Goal: Information Seeking & Learning: Understand process/instructions

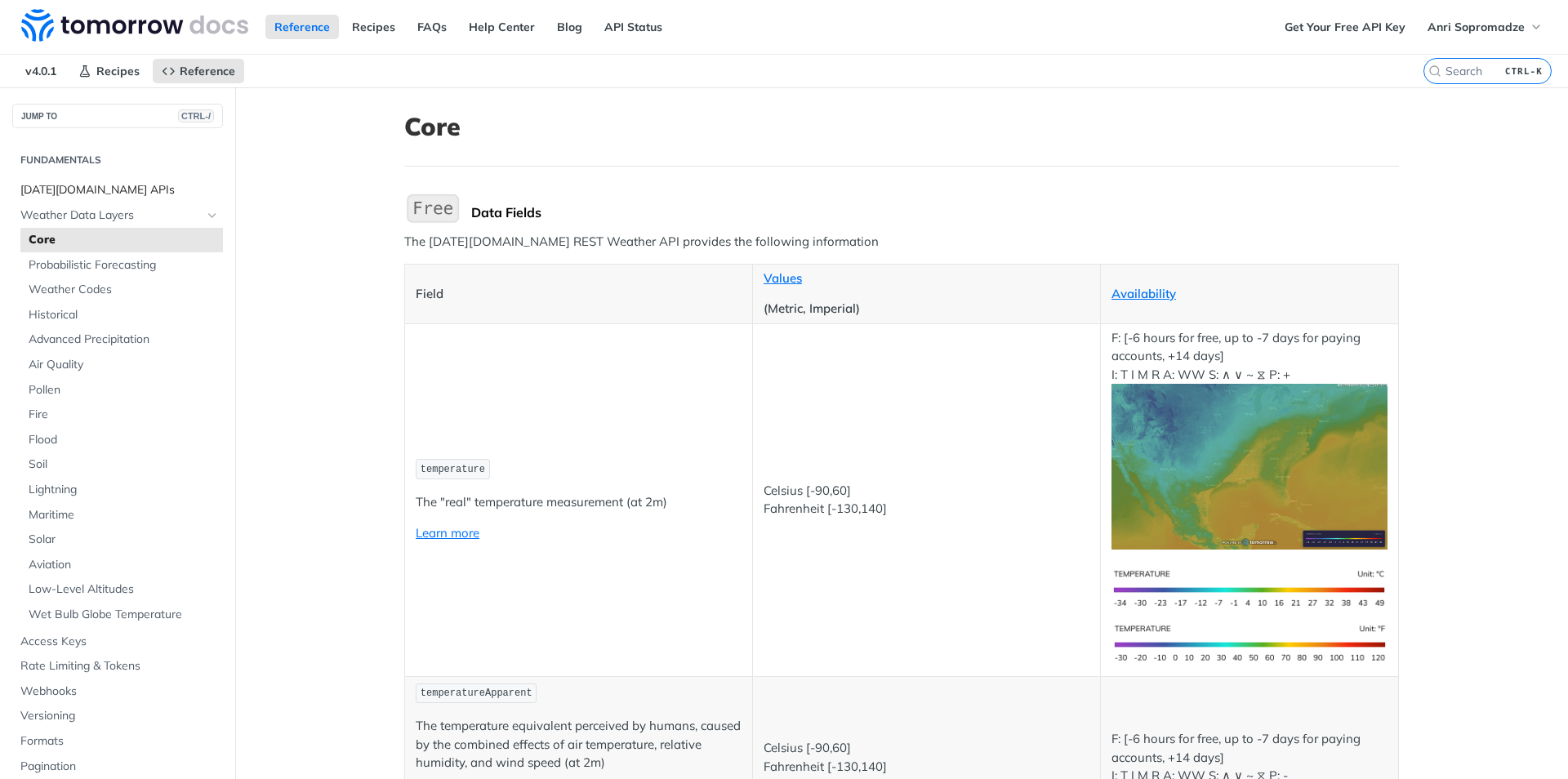
click at [107, 190] on span "[DATE][DOMAIN_NAME] APIs" at bounding box center [119, 190] width 199 height 16
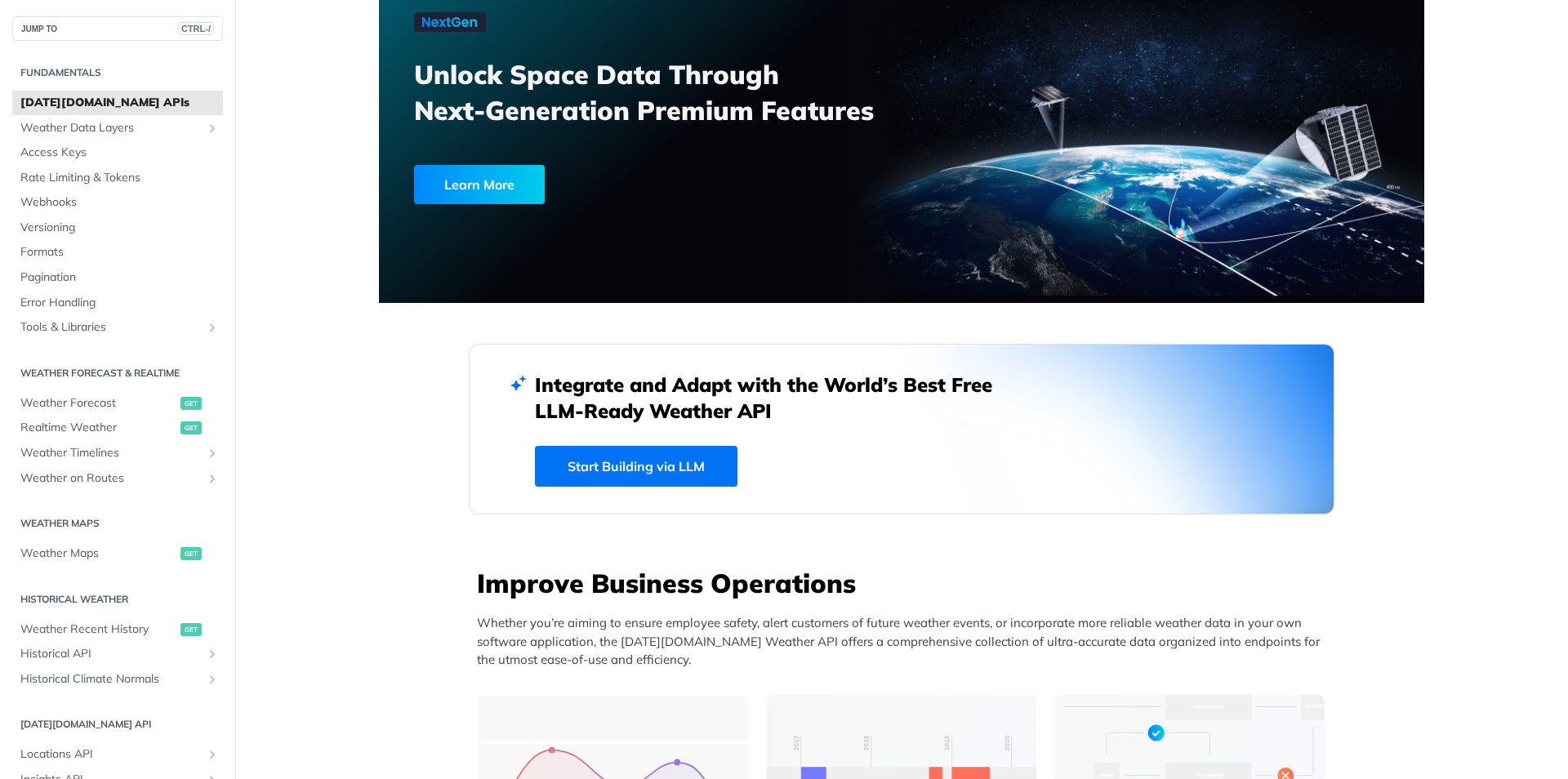
scroll to position [104, 0]
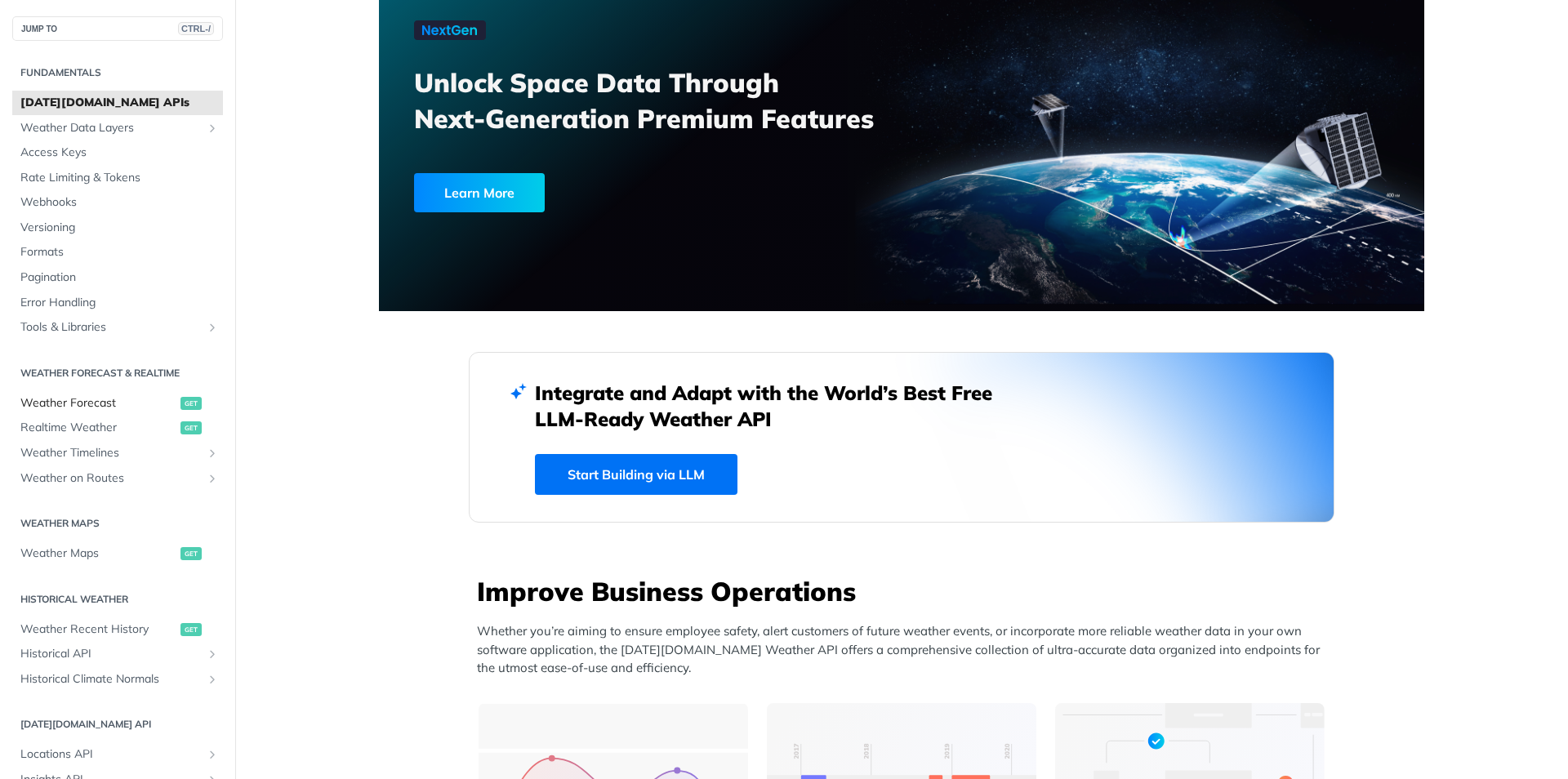
click at [112, 401] on span "Weather Forecast" at bounding box center [98, 403] width 156 height 16
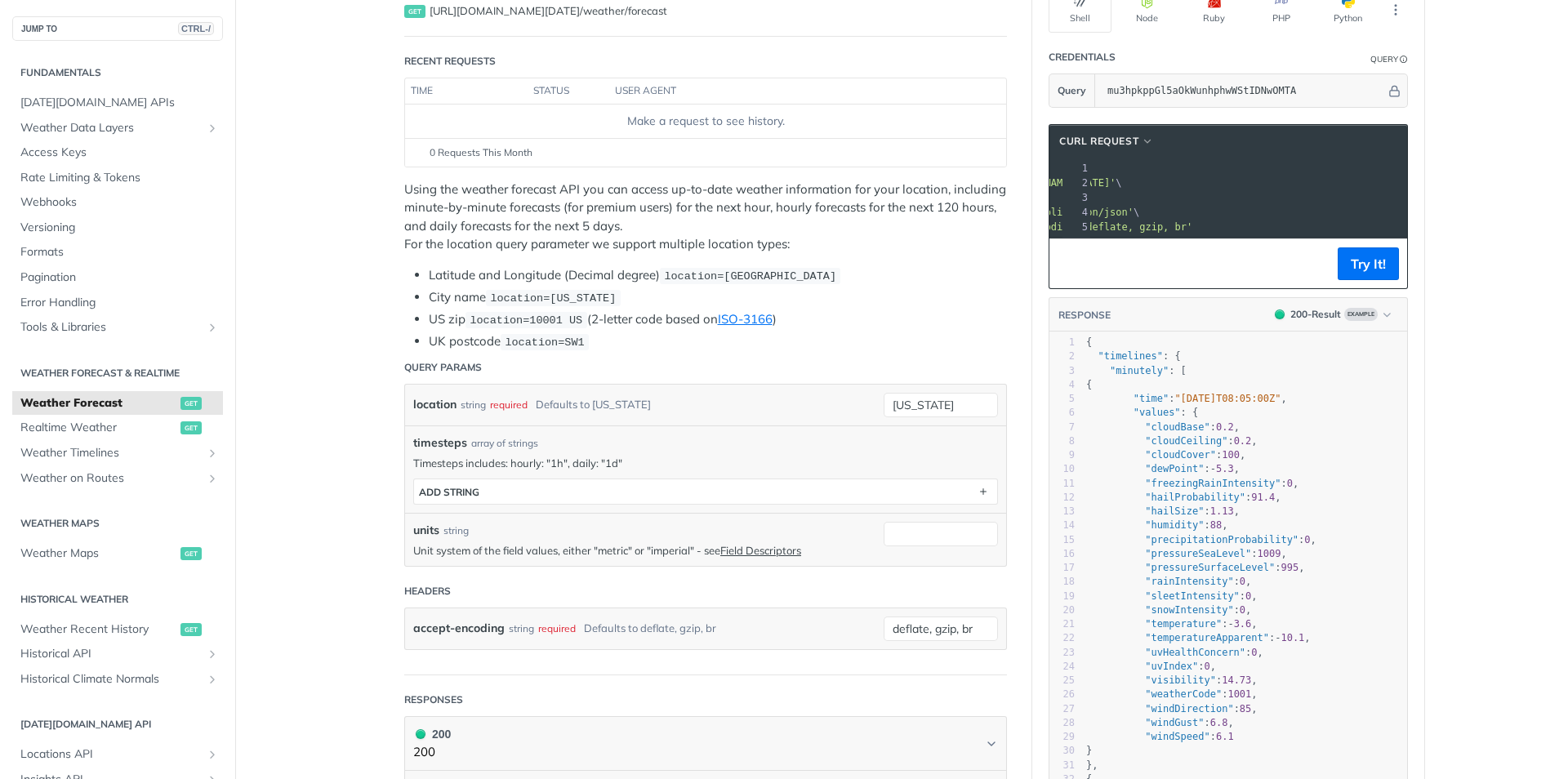
scroll to position [0, 196]
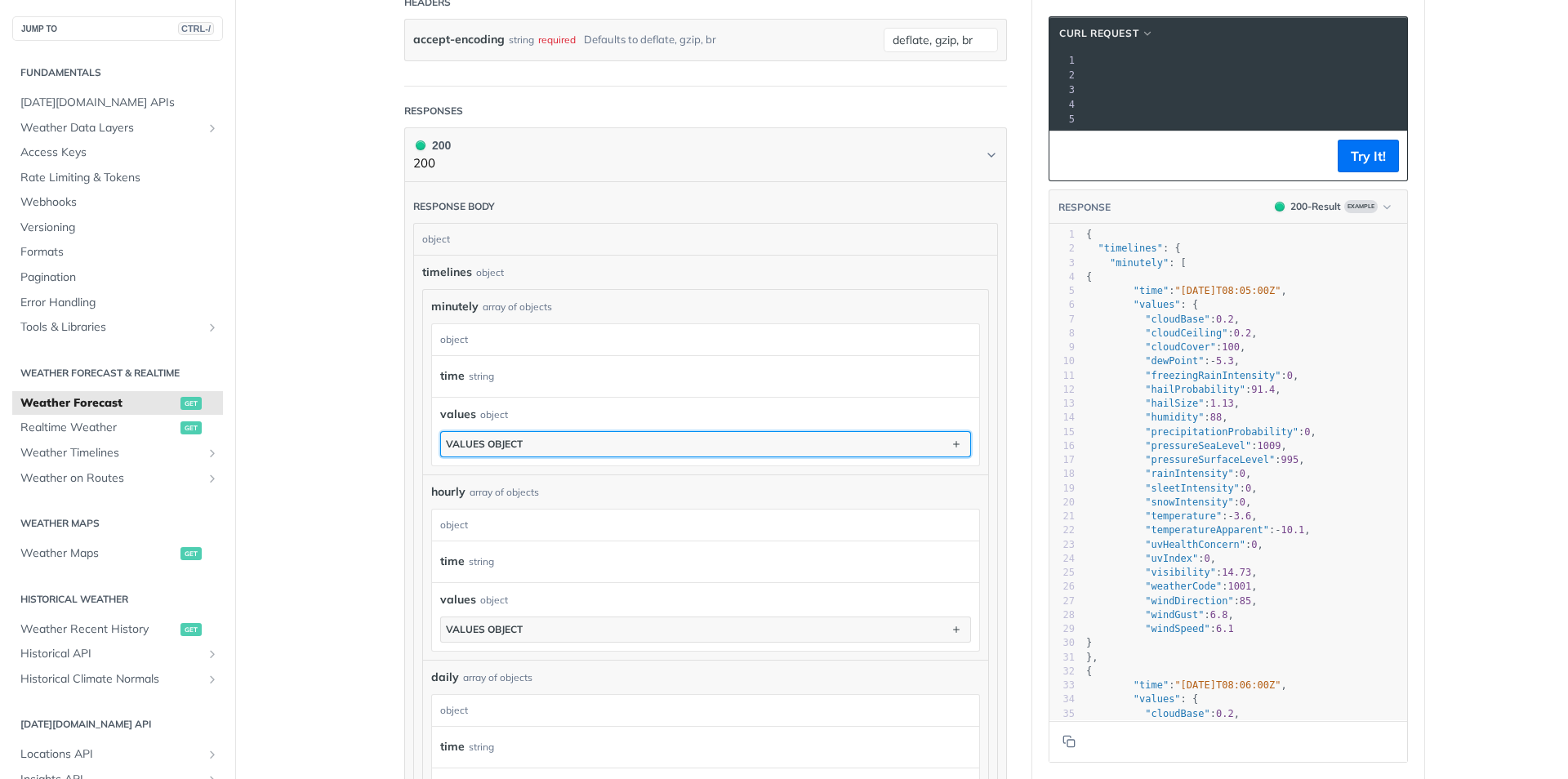
click at [505, 450] on div "values object" at bounding box center [484, 443] width 77 height 12
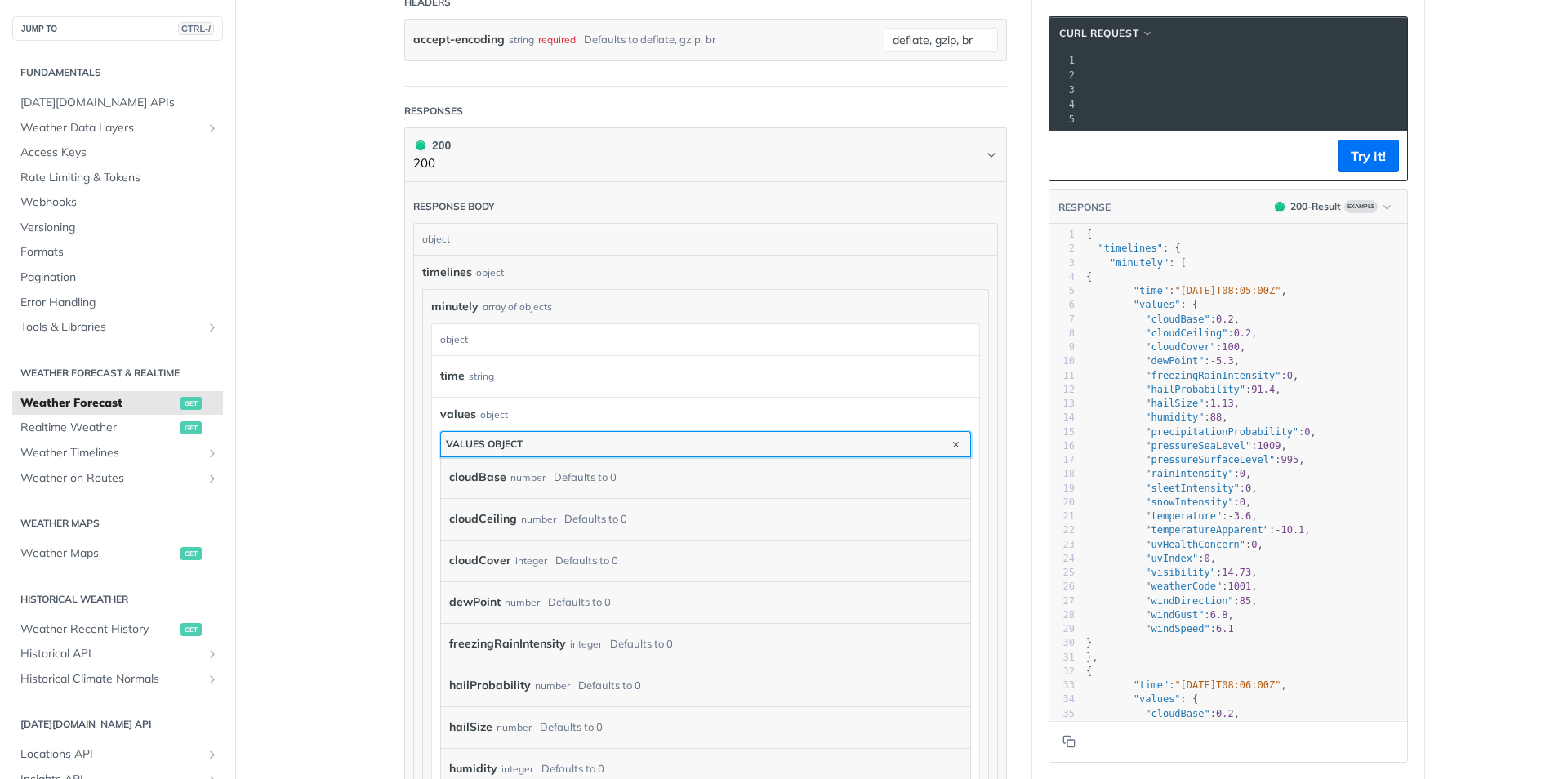
click at [470, 447] on div "values object" at bounding box center [484, 443] width 77 height 12
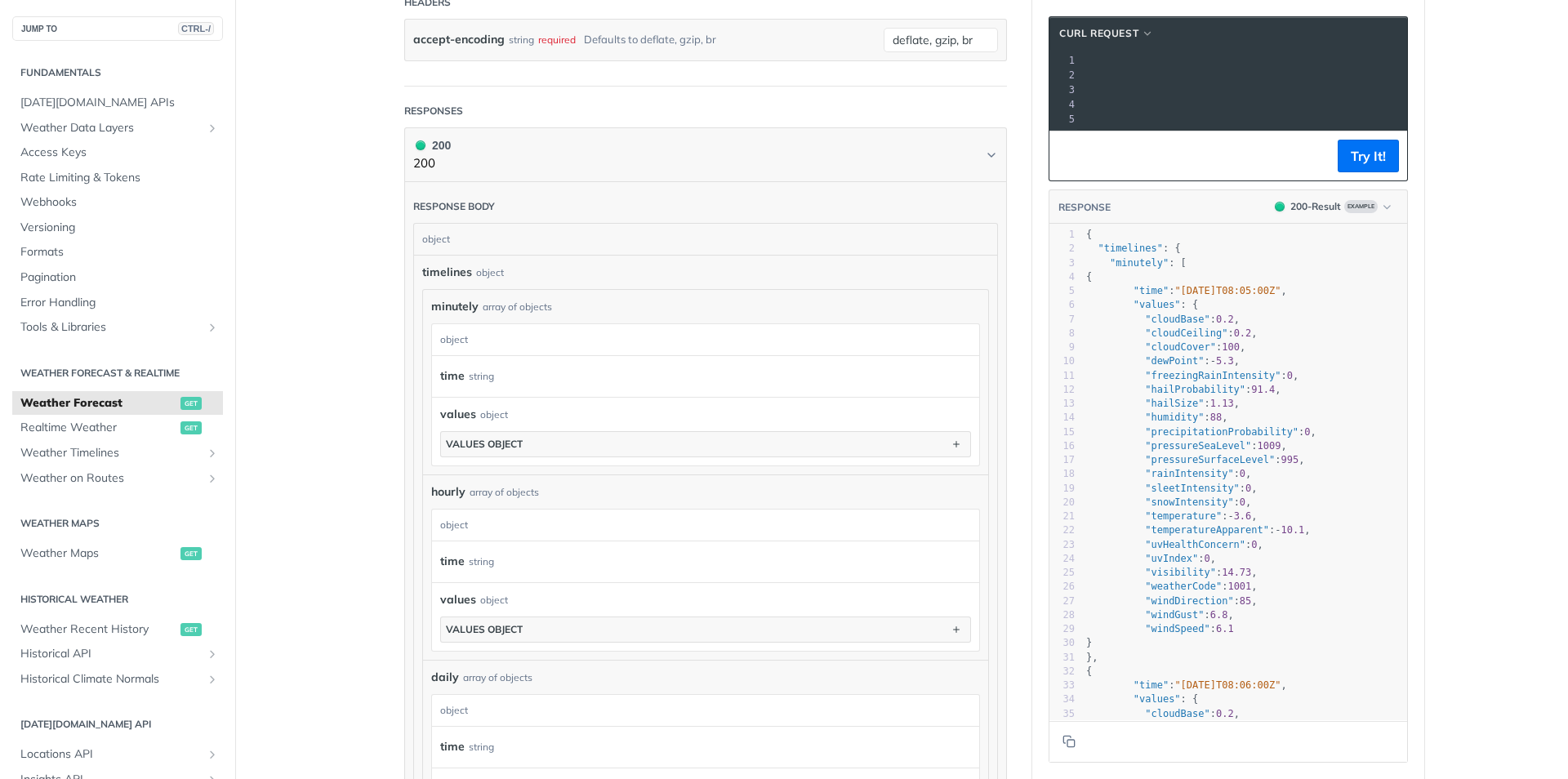
click at [324, 503] on main "JUMP TO CTRL-/ Fundamentals [DATE][DOMAIN_NAME] APIs Weather Data Layers Core P…" at bounding box center [784, 356] width 1568 height 2007
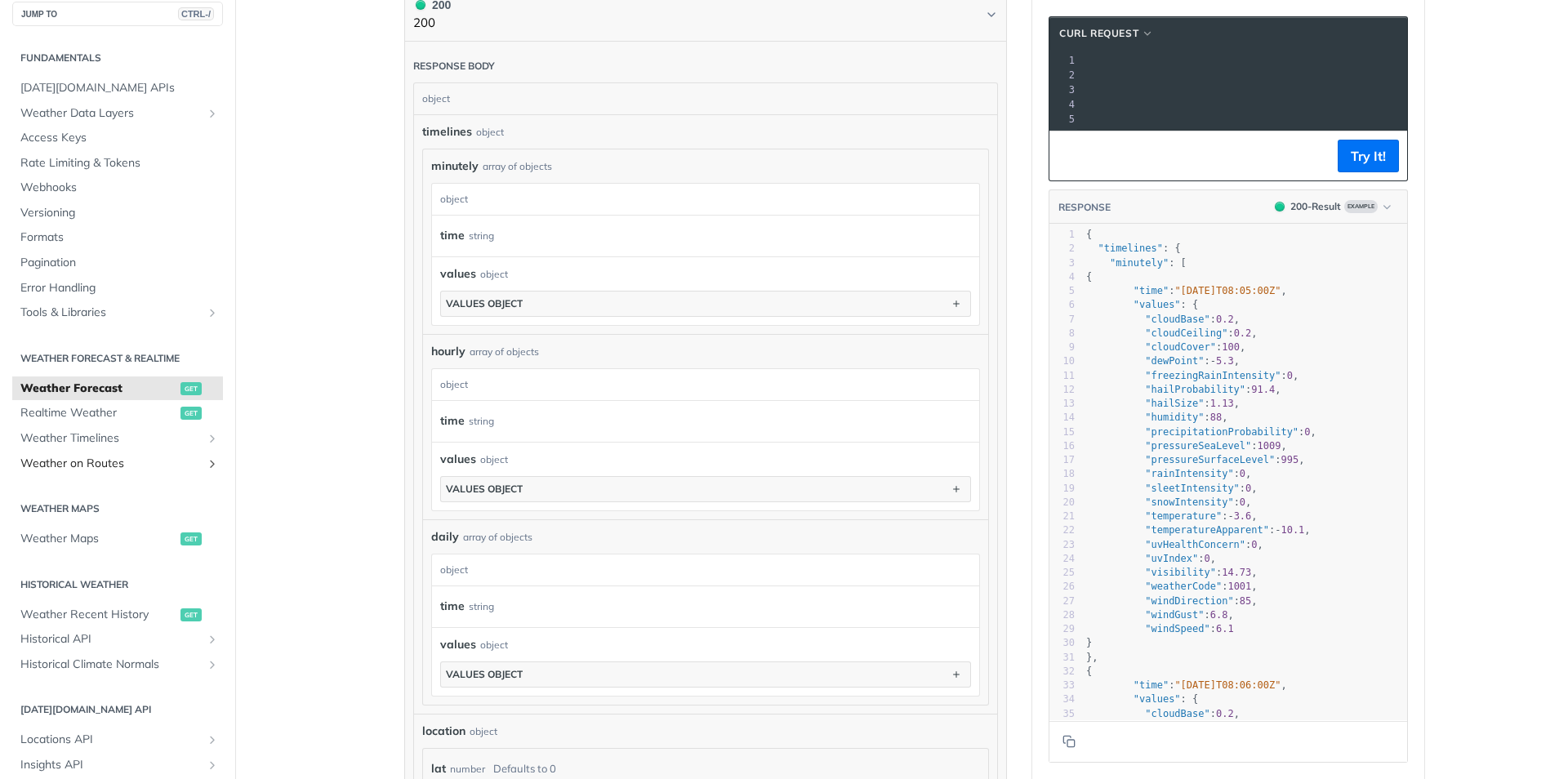
click at [99, 471] on span "Weather on Routes" at bounding box center [111, 463] width 182 height 16
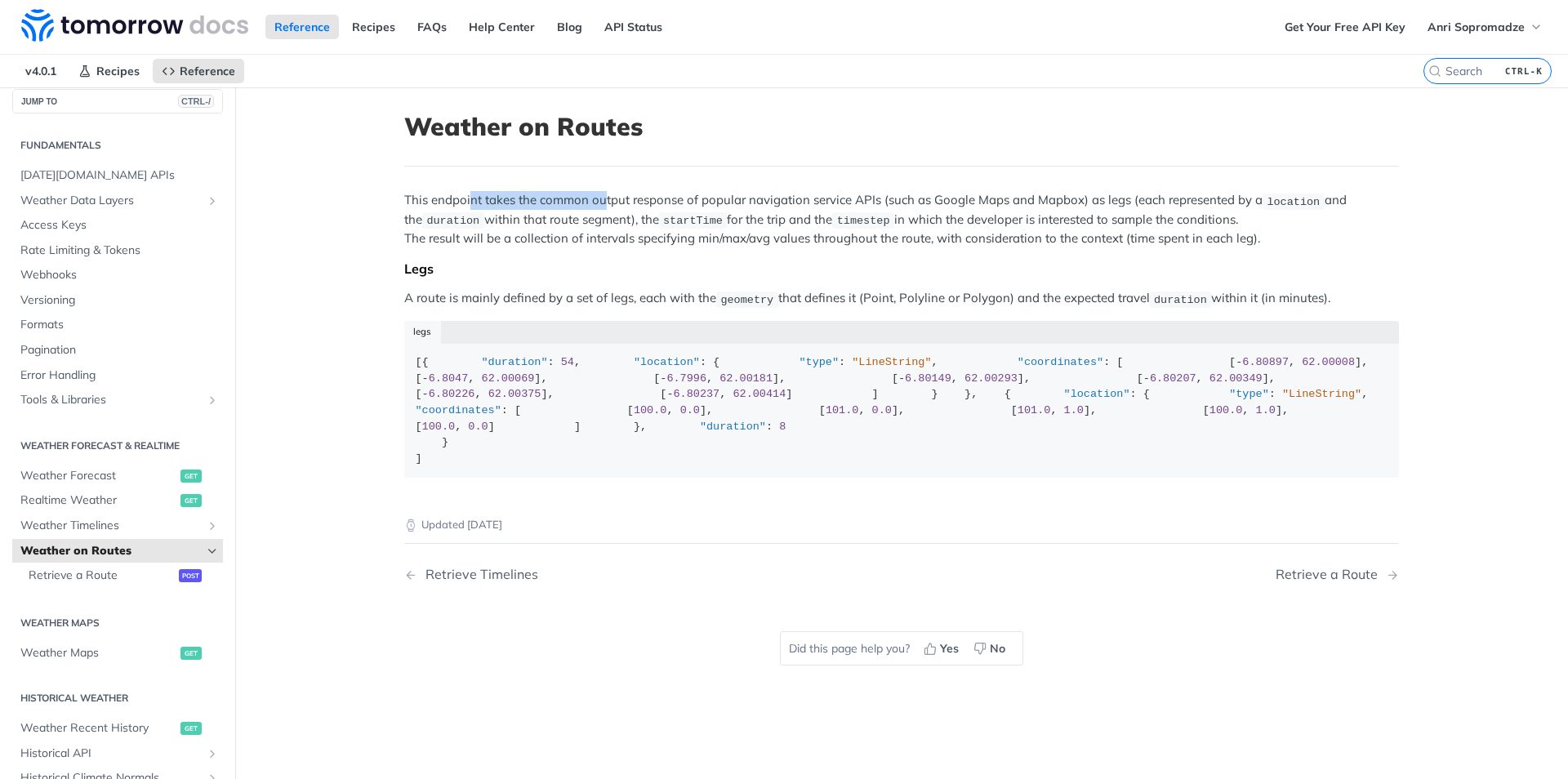
drag, startPoint x: 463, startPoint y: 200, endPoint x: 623, endPoint y: 206, distance: 160.1
click at [623, 206] on p "This endpoint takes the common output response of popular navigation service AP…" at bounding box center [902, 219] width 995 height 56
drag, startPoint x: 660, startPoint y: 209, endPoint x: 597, endPoint y: 208, distance: 63.0
click at [597, 208] on p "This endpoint takes the common output response of popular navigation service AP…" at bounding box center [902, 219] width 995 height 56
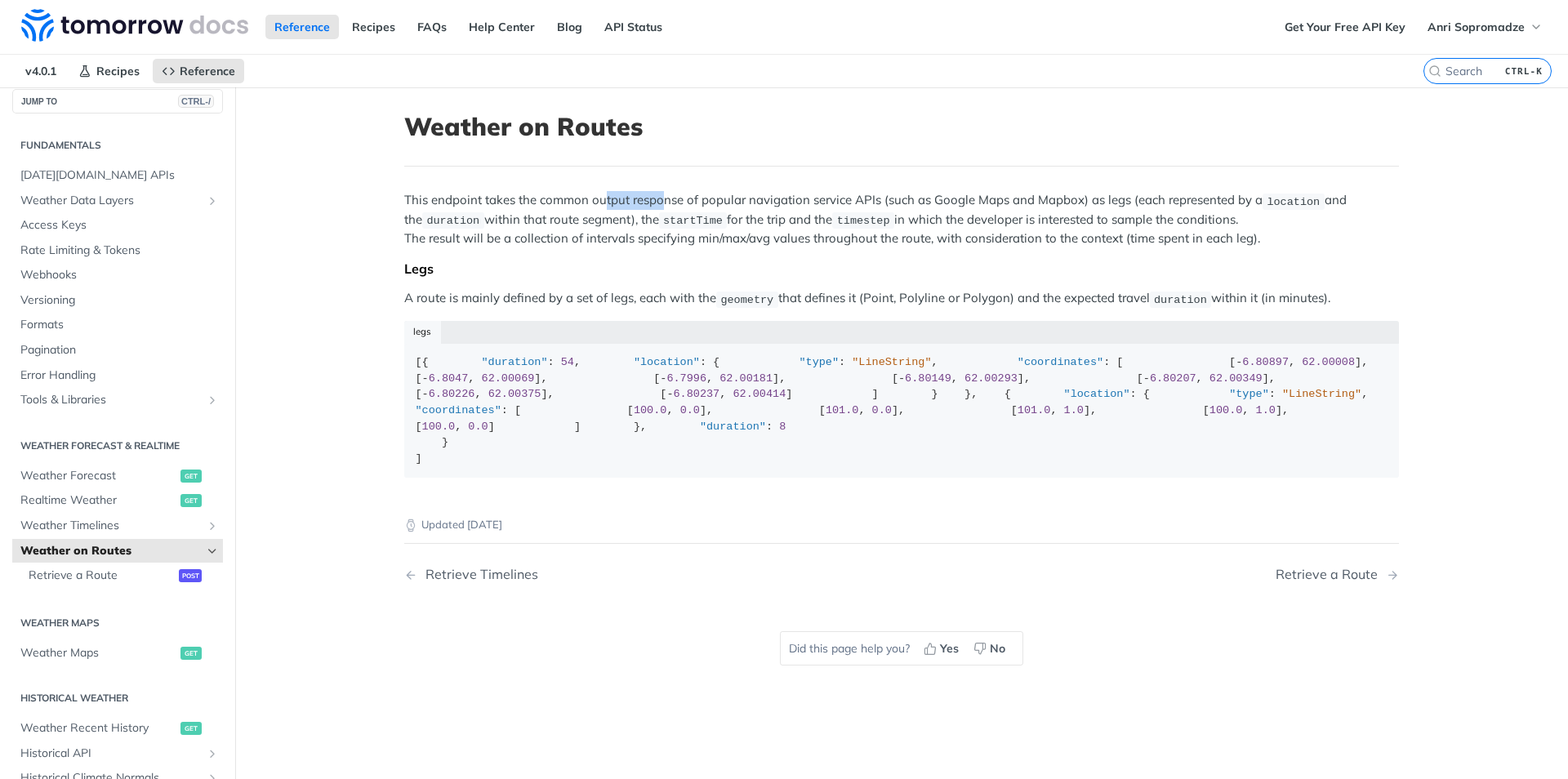
click at [597, 208] on p "This endpoint takes the common output response of popular navigation service AP…" at bounding box center [902, 219] width 995 height 56
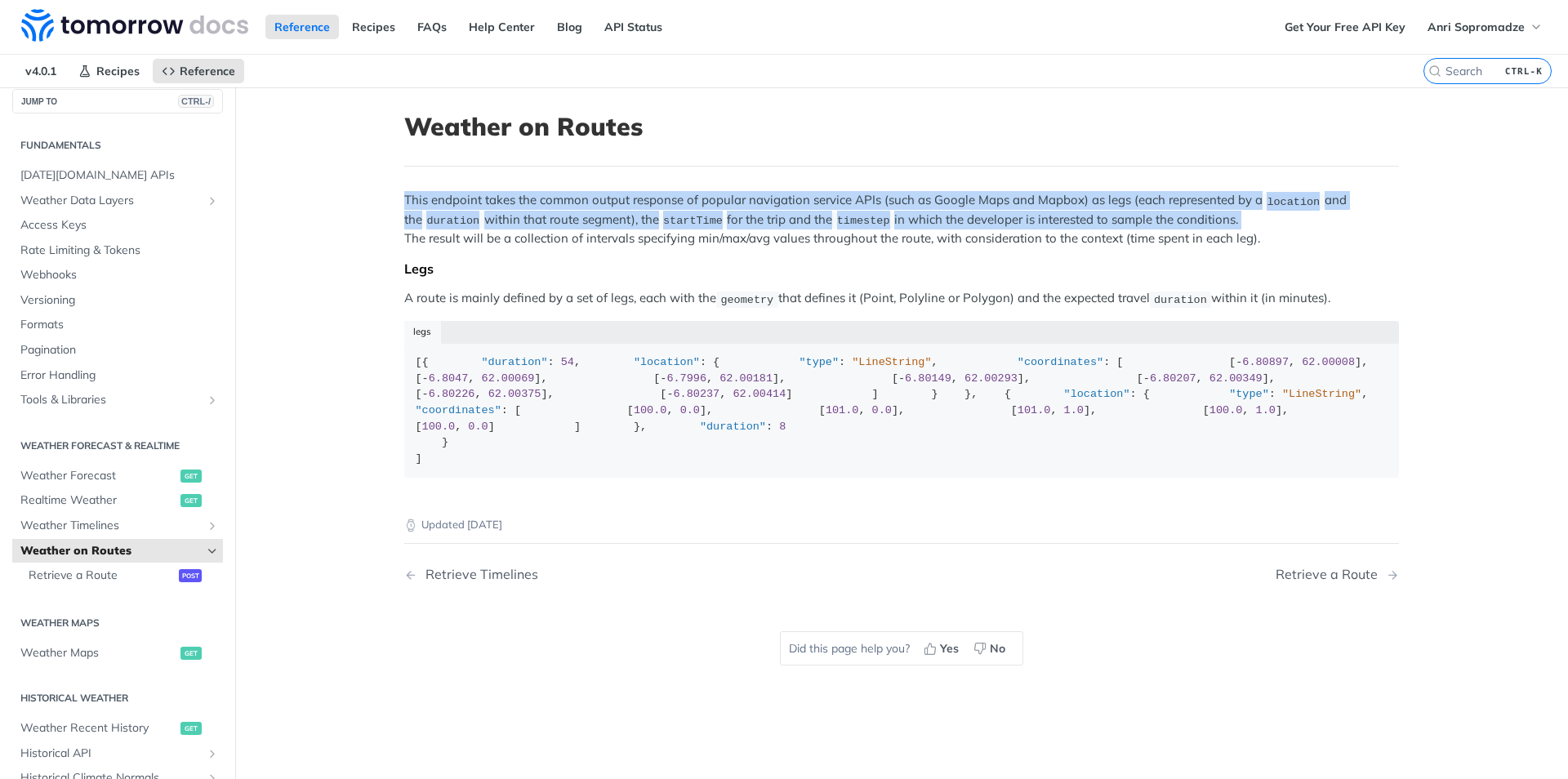
click at [597, 208] on p "This endpoint takes the common output response of popular navigation service AP…" at bounding box center [902, 219] width 995 height 56
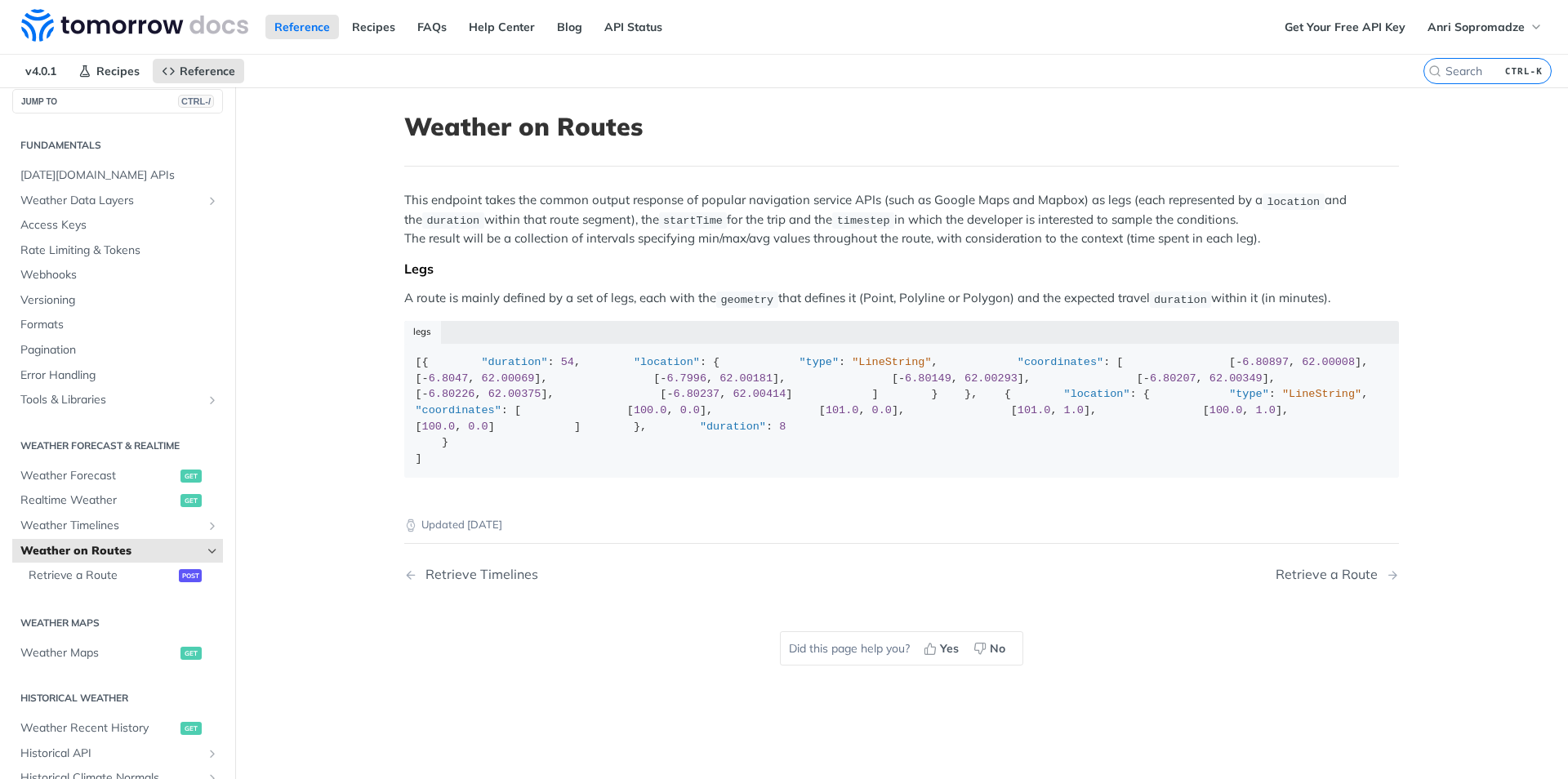
click at [597, 208] on p "This endpoint takes the common output response of popular navigation service AP…" at bounding box center [902, 219] width 995 height 56
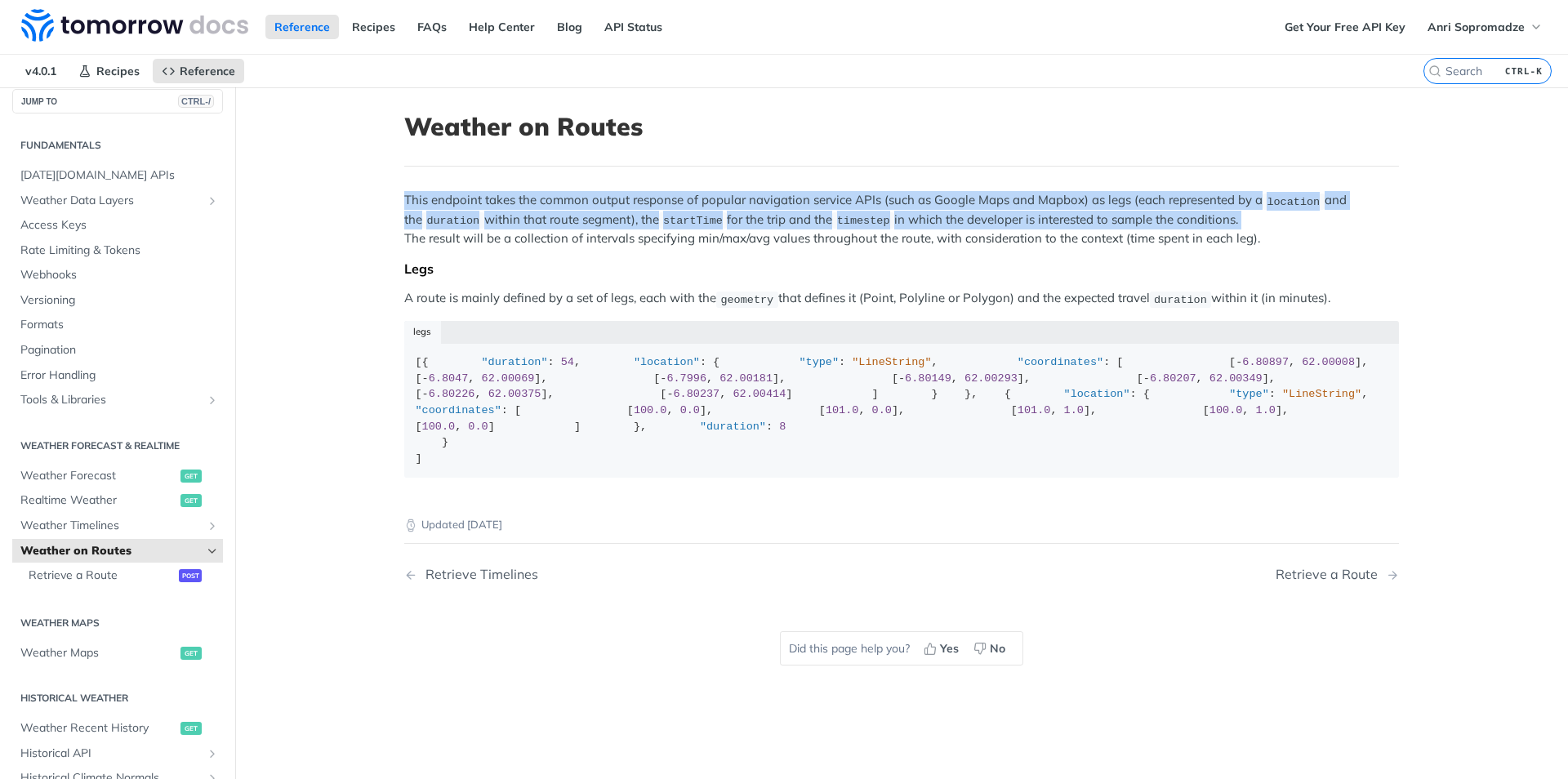
click at [597, 208] on p "This endpoint takes the common output response of popular navigation service AP…" at bounding box center [902, 219] width 995 height 56
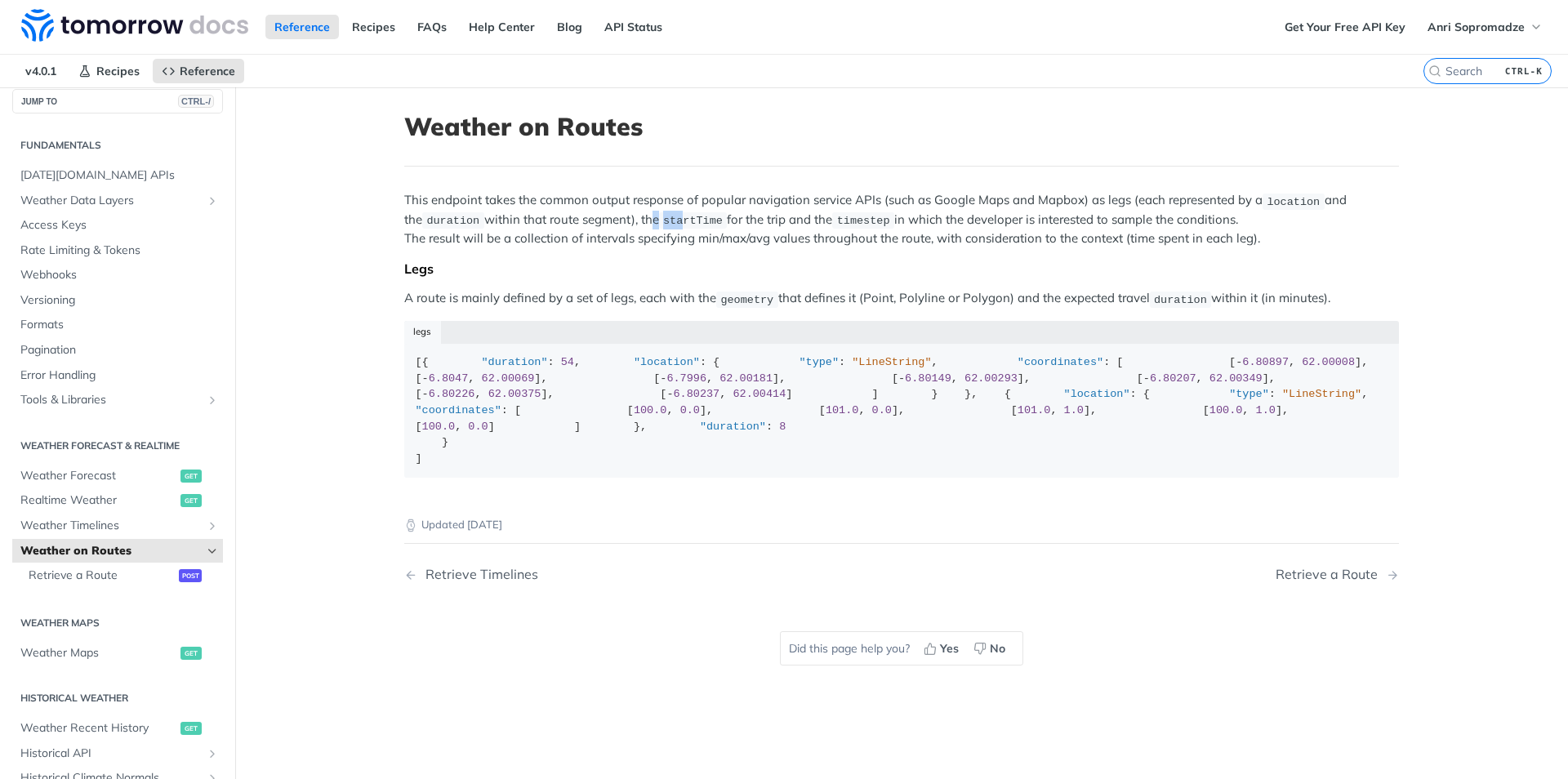
drag, startPoint x: 625, startPoint y: 218, endPoint x: 706, endPoint y: 213, distance: 81.2
click at [676, 211] on p "This endpoint takes the common output response of popular navigation service AP…" at bounding box center [902, 219] width 995 height 56
click at [713, 216] on p "This endpoint takes the common output response of popular navigation service AP…" at bounding box center [902, 219] width 995 height 56
drag, startPoint x: 425, startPoint y: 307, endPoint x: 489, endPoint y: 309, distance: 64.0
click at [482, 307] on p "A route is mainly defined by a set of legs, each with the geometry that defines…" at bounding box center [902, 299] width 995 height 19
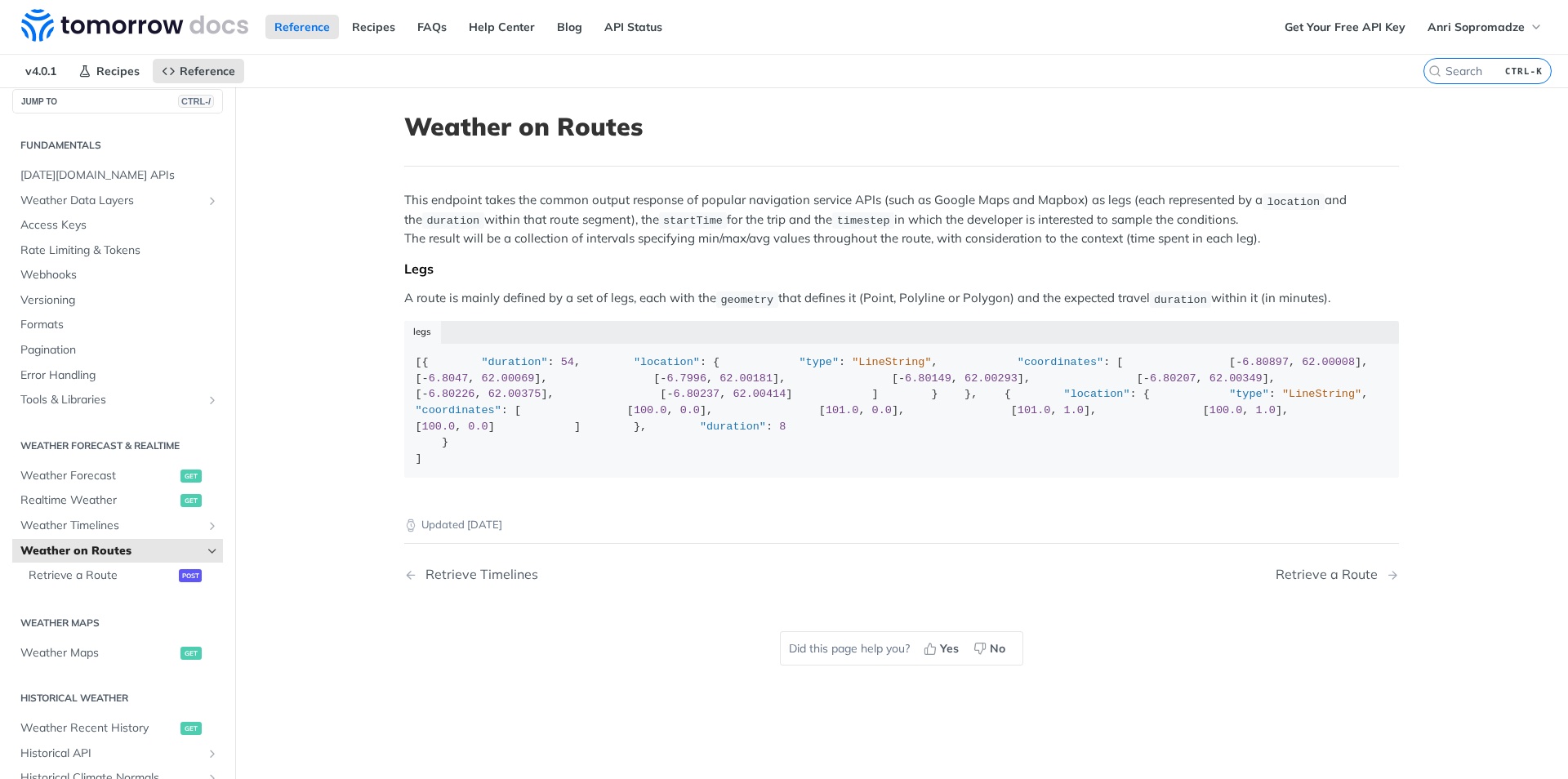
click at [497, 312] on div "This endpoint takes the common output response of popular navigation service AP…" at bounding box center [902, 340] width 995 height 299
drag, startPoint x: 529, startPoint y: 311, endPoint x: 502, endPoint y: 309, distance: 27.1
click at [509, 309] on div "This endpoint takes the common output response of popular navigation service AP…" at bounding box center [902, 340] width 995 height 299
click at [493, 307] on p "A route is mainly defined by a set of legs, each with the geometry that defines…" at bounding box center [902, 299] width 995 height 19
click at [124, 572] on span "Retrieve a Route" at bounding box center [102, 575] width 146 height 16
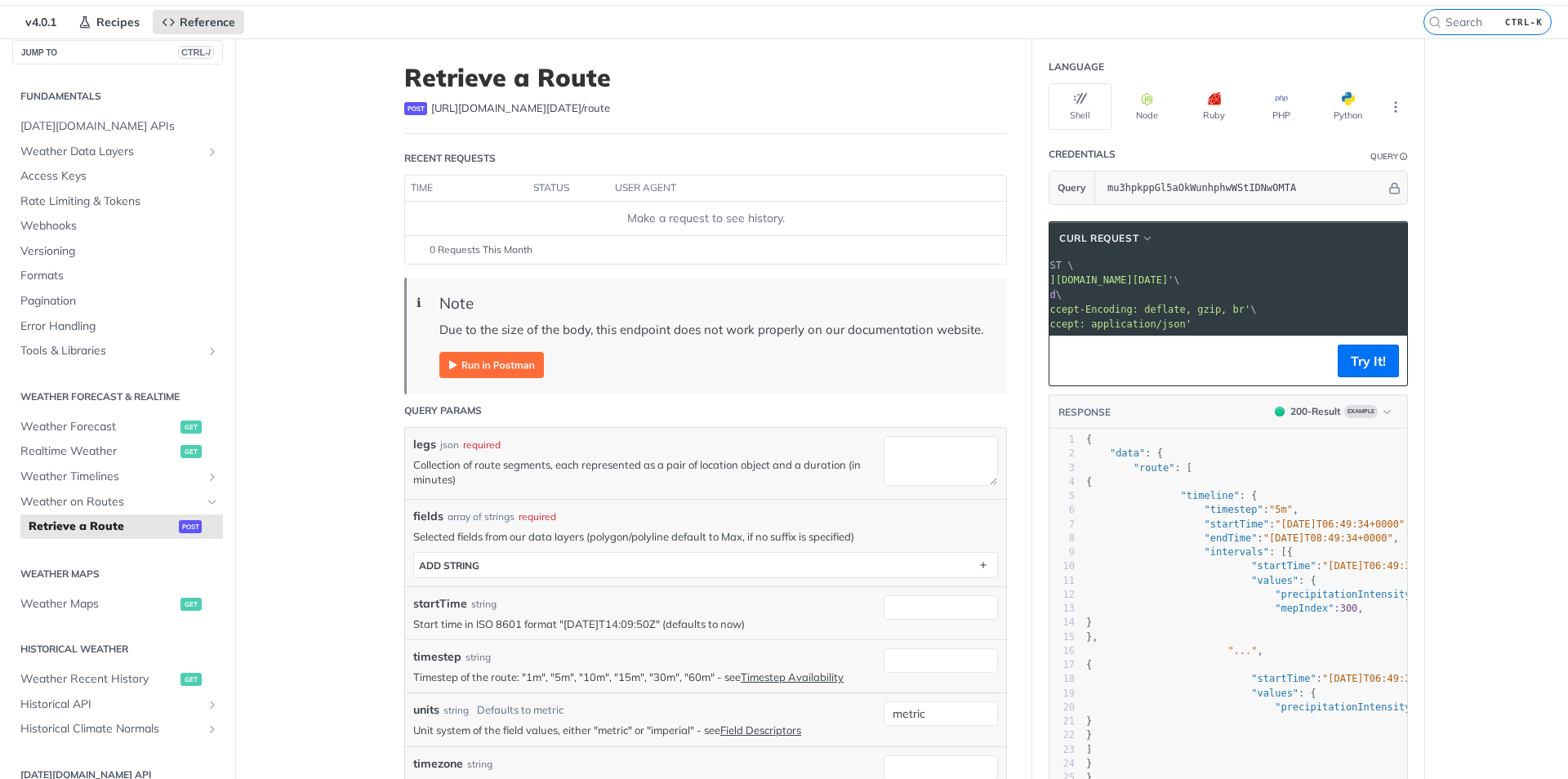
scroll to position [121, 0]
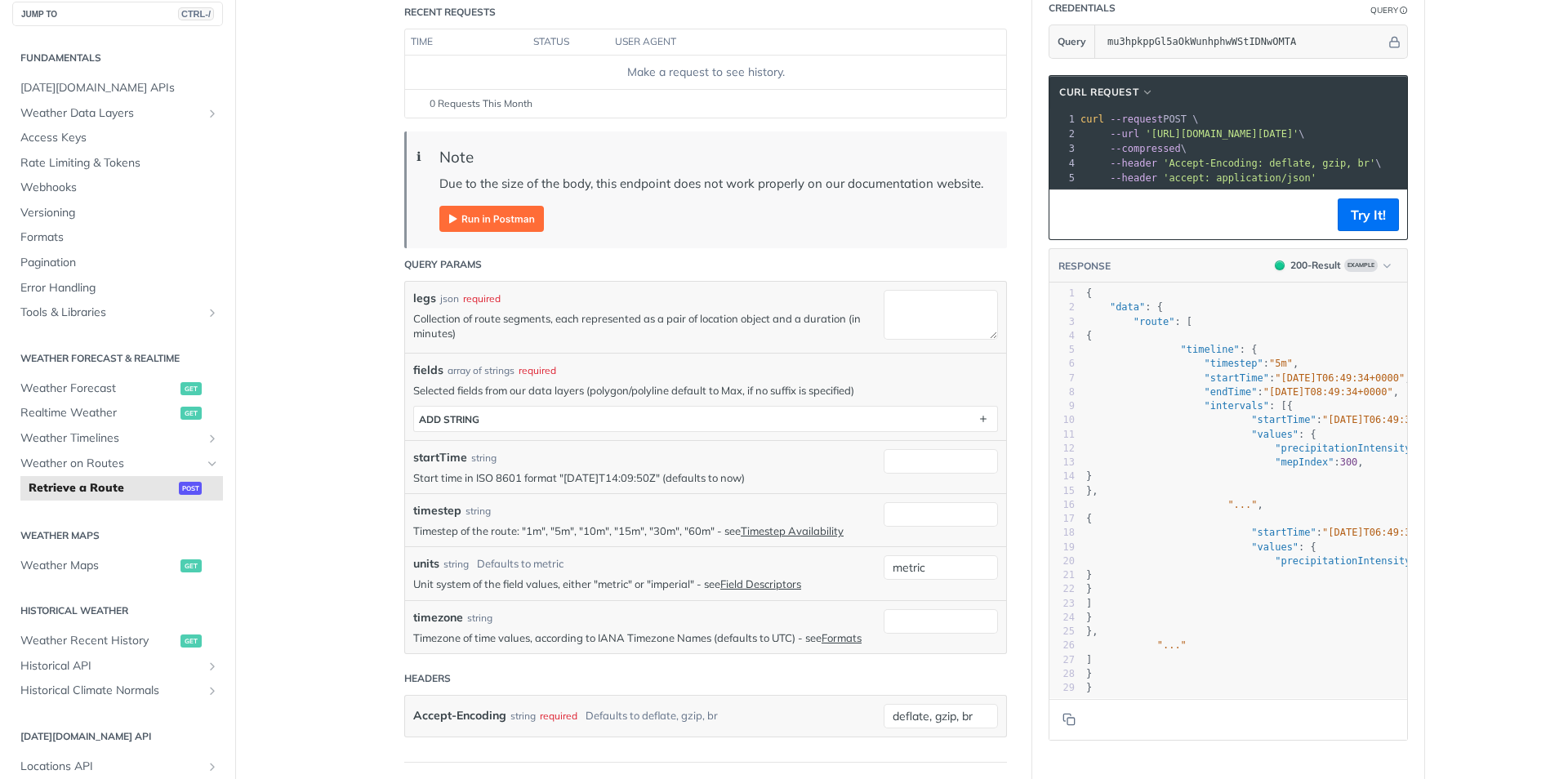
click at [450, 228] on img "Expand image" at bounding box center [491, 219] width 105 height 26
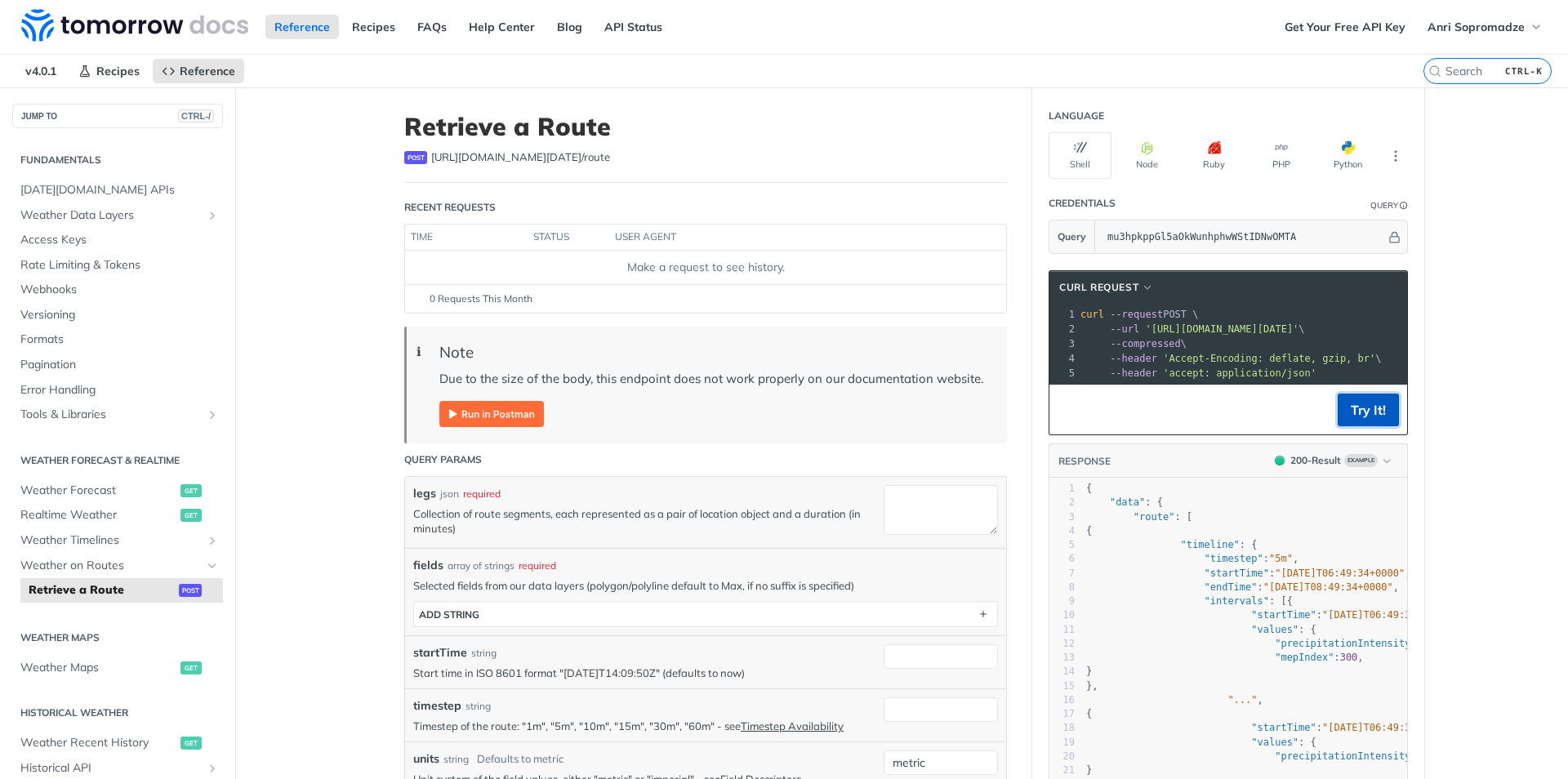
click at [1357, 412] on button "Try It!" at bounding box center [1368, 409] width 61 height 33
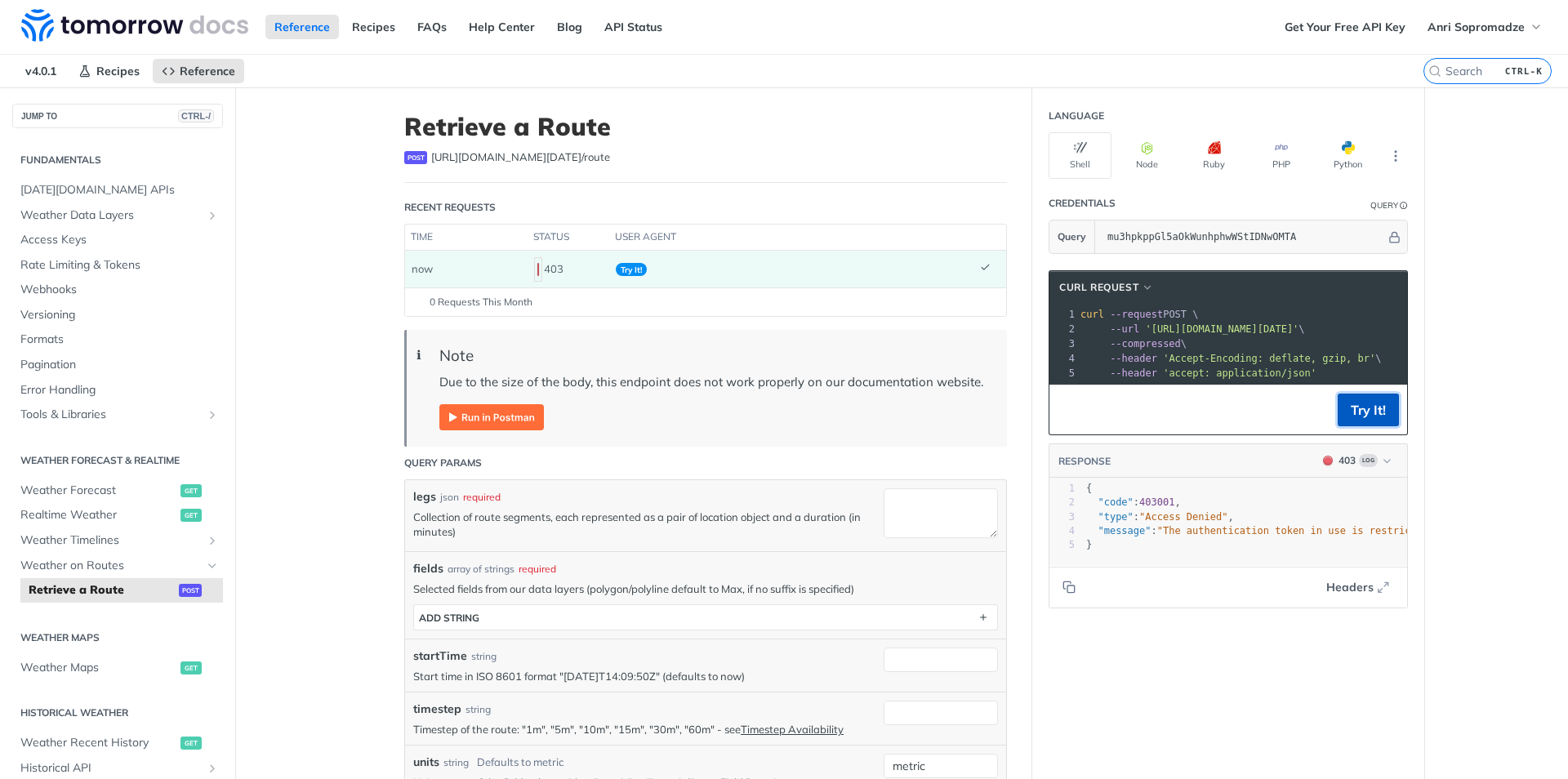
click at [1374, 421] on button "Try It!" at bounding box center [1368, 409] width 61 height 33
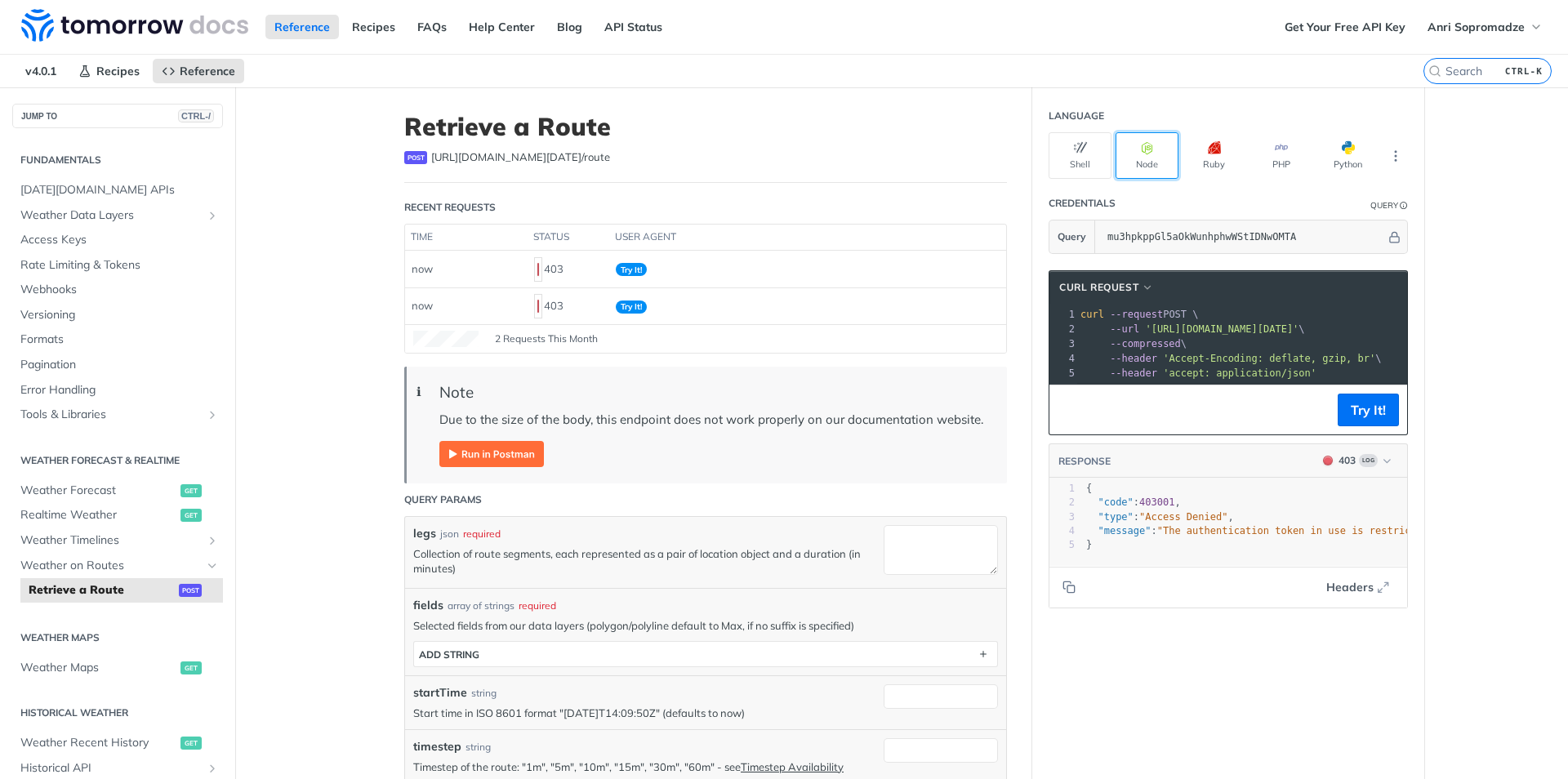
click at [1147, 146] on icon "button" at bounding box center [1147, 147] width 13 height 13
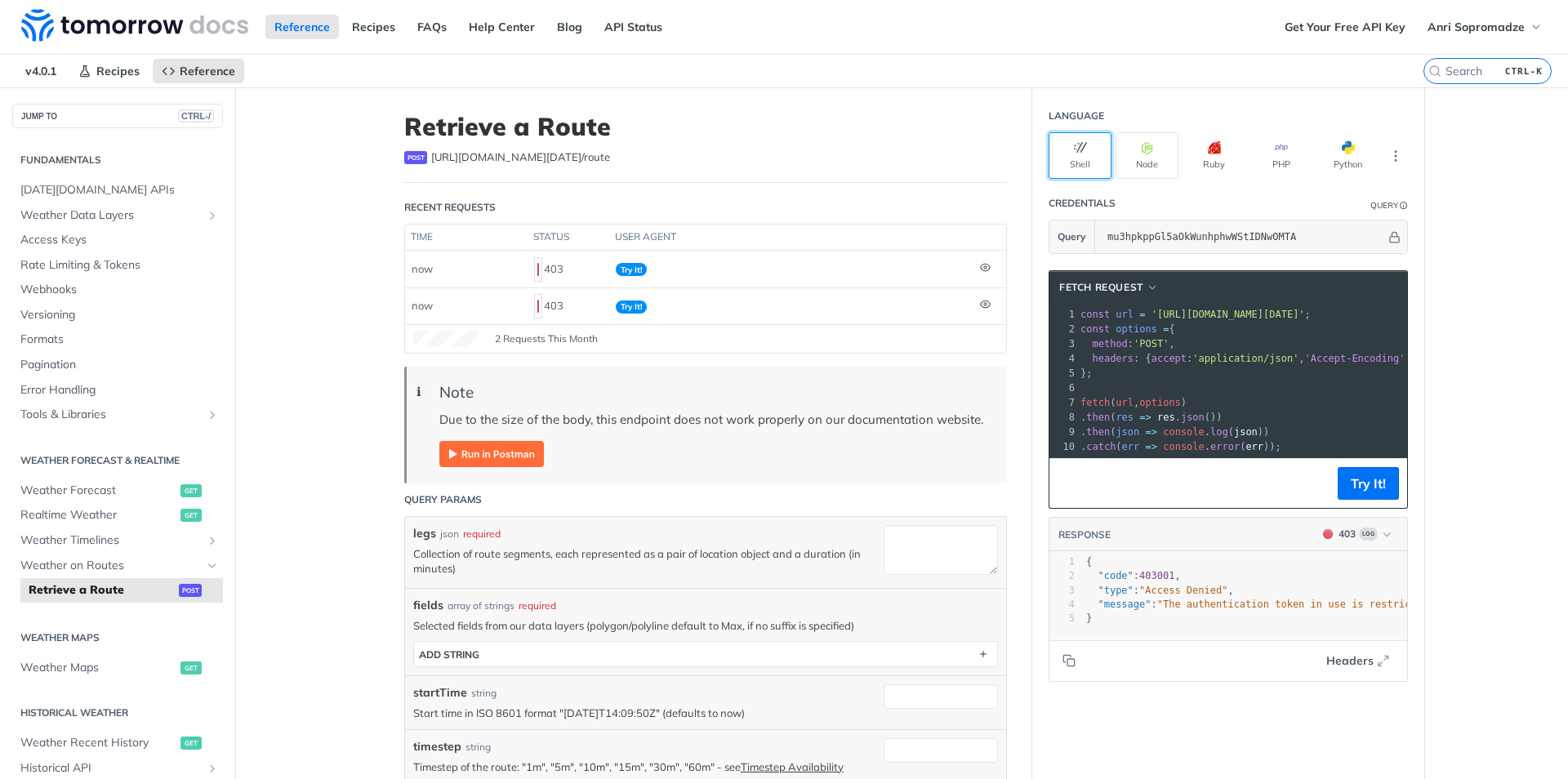
click at [1083, 151] on button "Shell" at bounding box center [1080, 155] width 63 height 47
